Goal: Find specific page/section: Find specific page/section

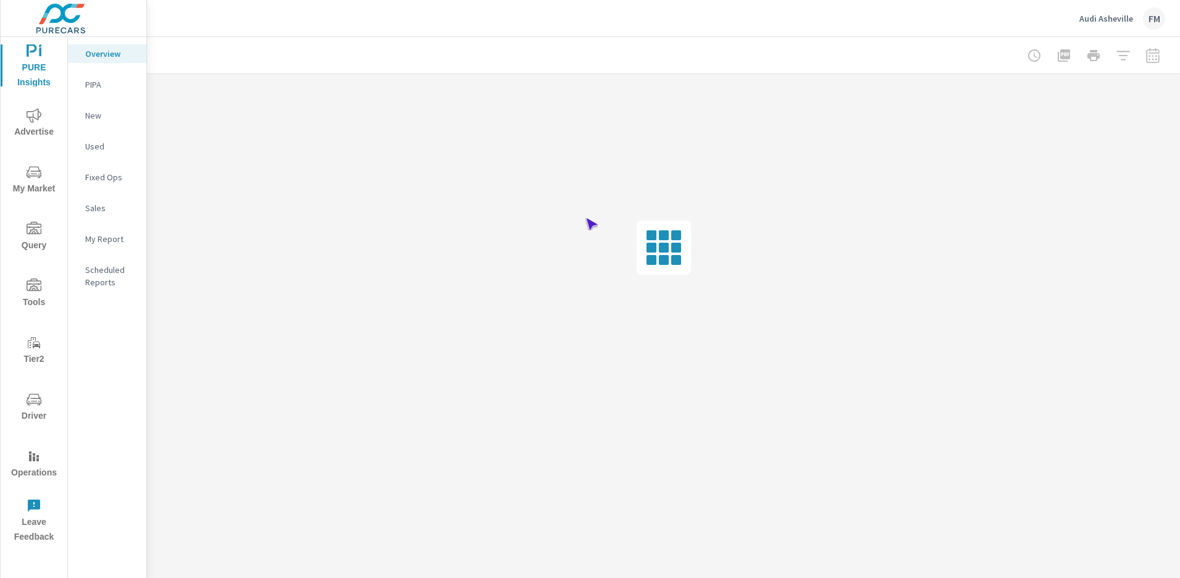
click at [34, 464] on span "Operations" at bounding box center [33, 464] width 59 height 31
